Goal: Information Seeking & Learning: Learn about a topic

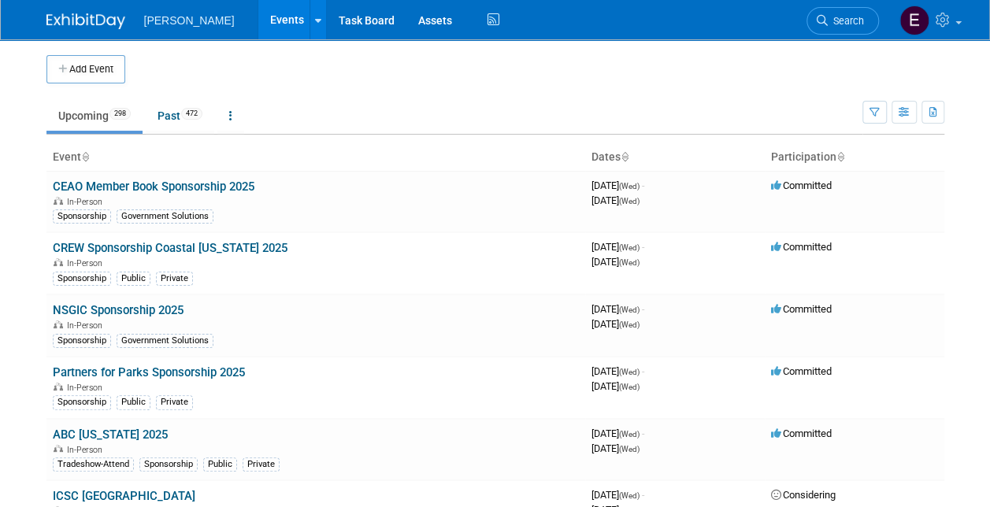
click at [856, 12] on link "Search" at bounding box center [843, 21] width 72 height 28
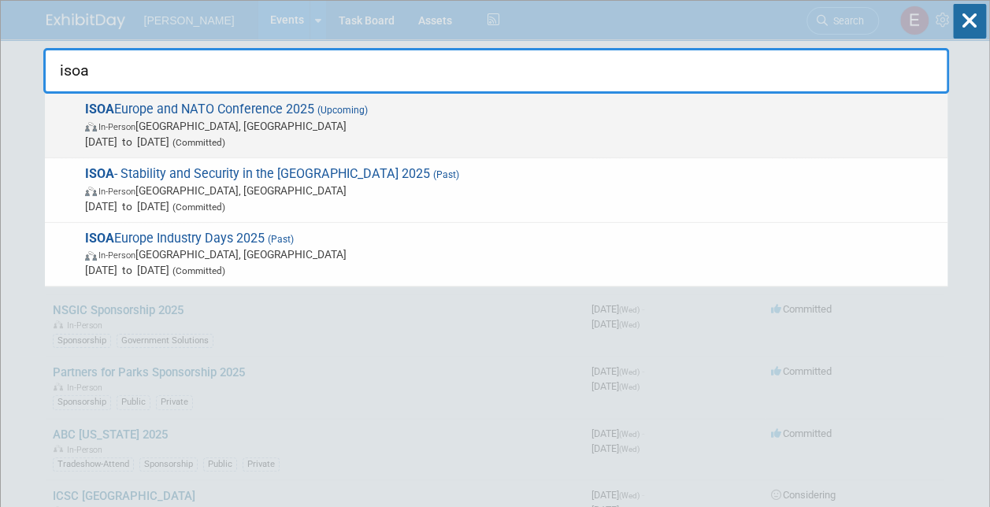
type input "isoa"
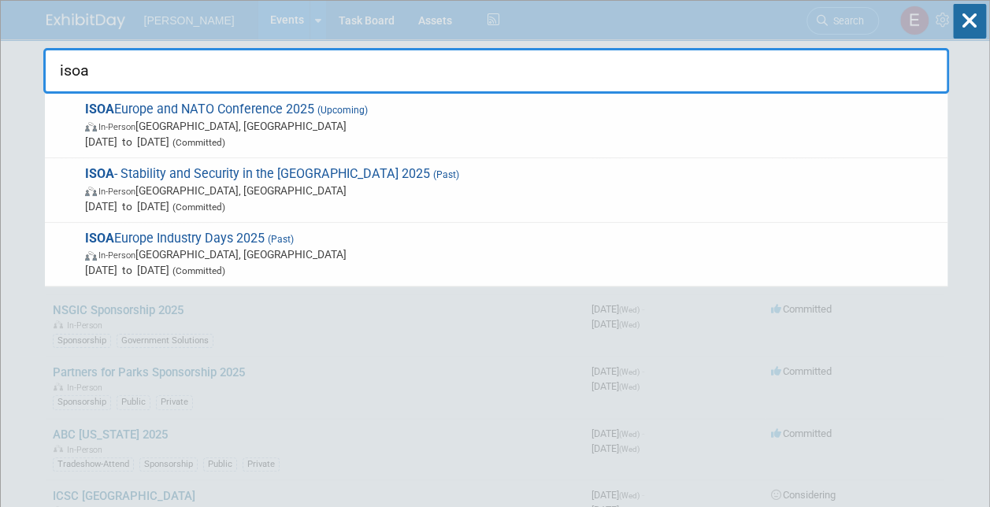
click at [225, 117] on span "ISOA Europe and NATO Conference 2025 (Upcoming) In-Person [GEOGRAPHIC_DATA], [G…" at bounding box center [509, 126] width 859 height 48
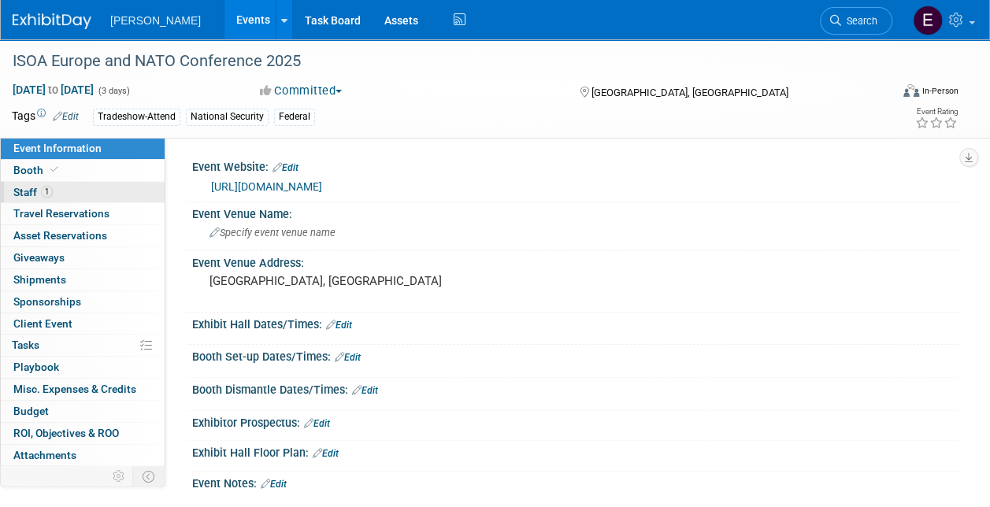
drag, startPoint x: 32, startPoint y: 193, endPoint x: 39, endPoint y: 187, distance: 9.5
click at [32, 192] on span "Staff 1" at bounding box center [32, 192] width 39 height 13
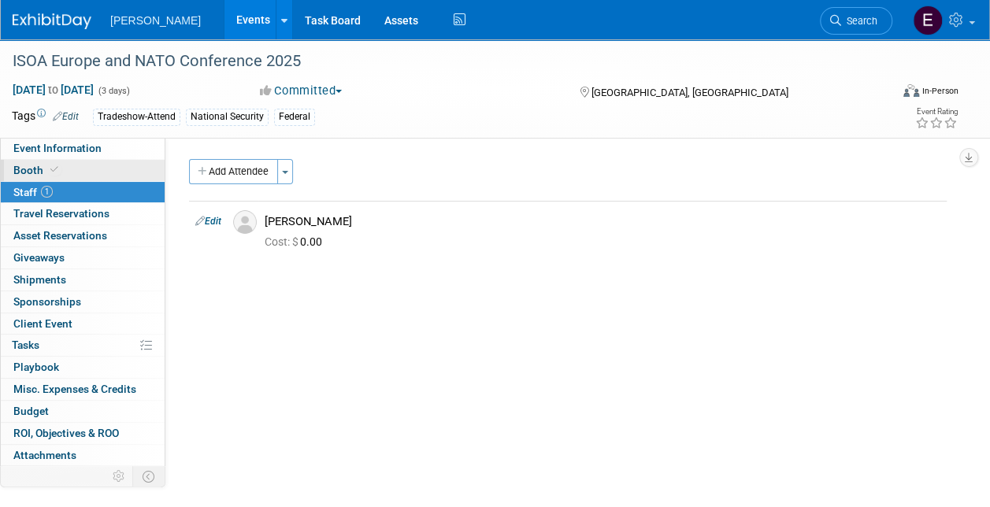
click at [98, 169] on link "Booth" at bounding box center [83, 170] width 164 height 21
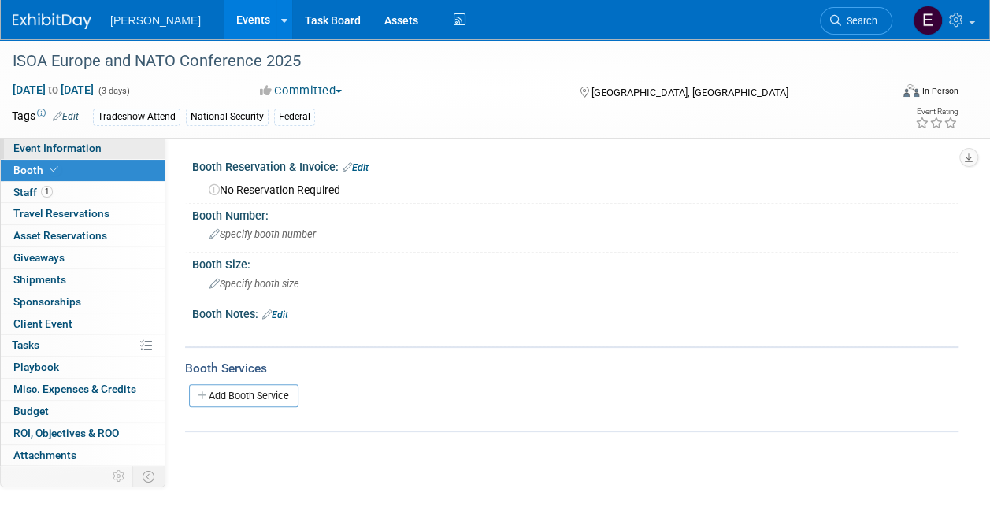
click at [99, 147] on link "Event Information" at bounding box center [83, 148] width 164 height 21
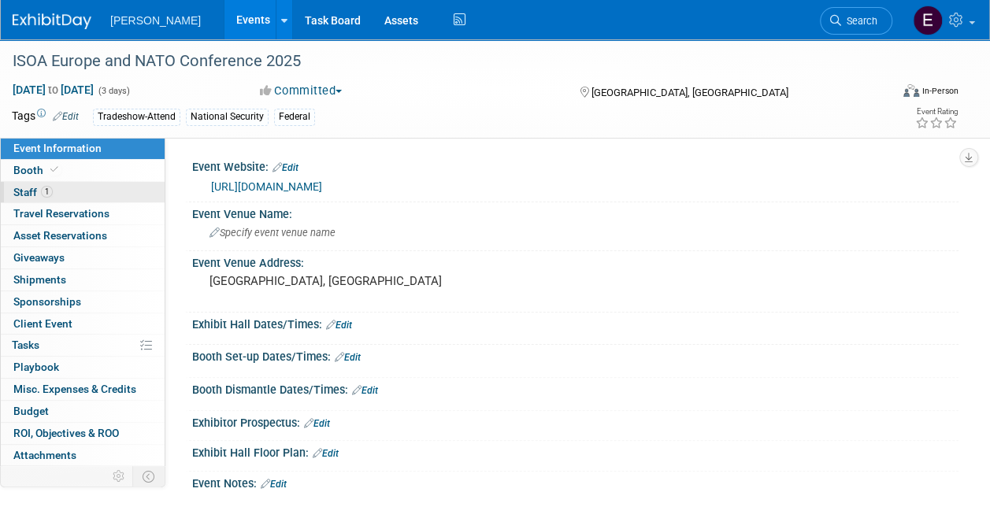
click at [54, 192] on link "1 Staff 1" at bounding box center [83, 192] width 164 height 21
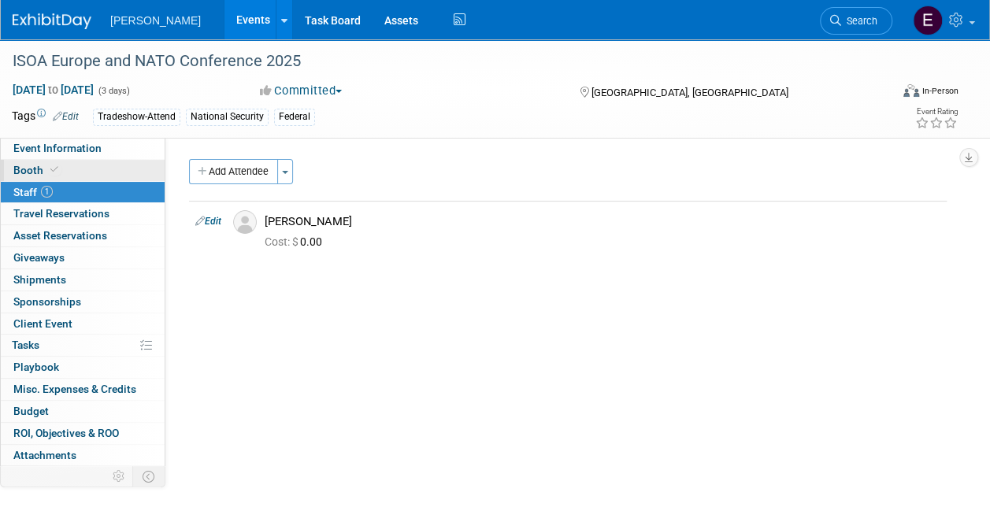
click at [72, 174] on link "Booth" at bounding box center [83, 170] width 164 height 21
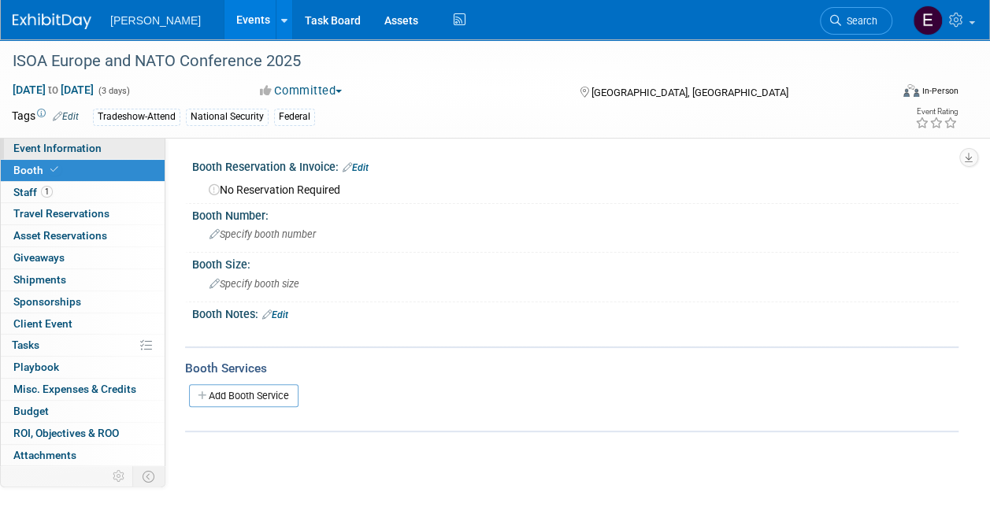
click at [82, 147] on span "Event Information" at bounding box center [57, 148] width 88 height 13
